Goal: Find specific page/section

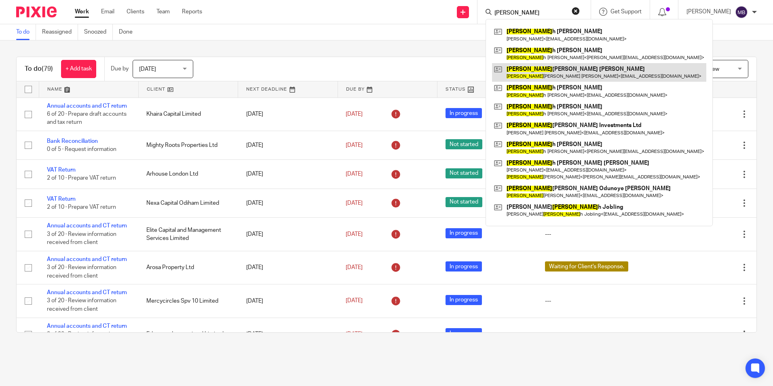
type input "[PERSON_NAME]"
click at [553, 67] on link at bounding box center [599, 72] width 214 height 19
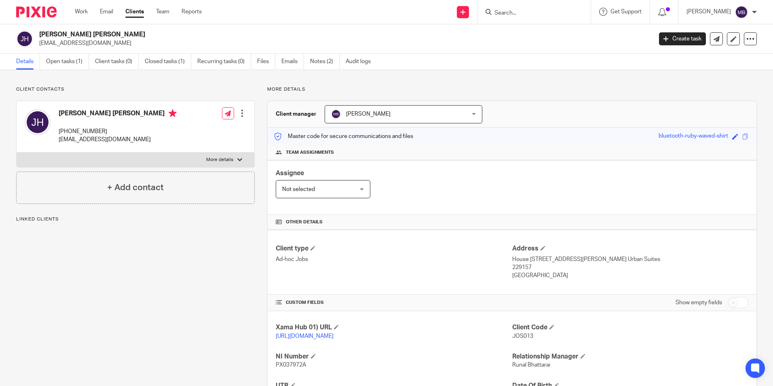
drag, startPoint x: 0, startPoint y: 0, endPoint x: 61, endPoint y: 114, distance: 129.4
click at [61, 114] on h4 "[PERSON_NAME] [PERSON_NAME]" at bounding box center [118, 114] width 118 height 10
drag, startPoint x: 60, startPoint y: 114, endPoint x: 155, endPoint y: 110, distance: 94.4
click at [155, 110] on div "[PERSON_NAME] [PERSON_NAME] [PHONE_NUMBER] [EMAIL_ADDRESS][DOMAIN_NAME] Edit co…" at bounding box center [136, 126] width 238 height 51
copy h4 "[PERSON_NAME] [PERSON_NAME]"
